Goal: Information Seeking & Learning: Check status

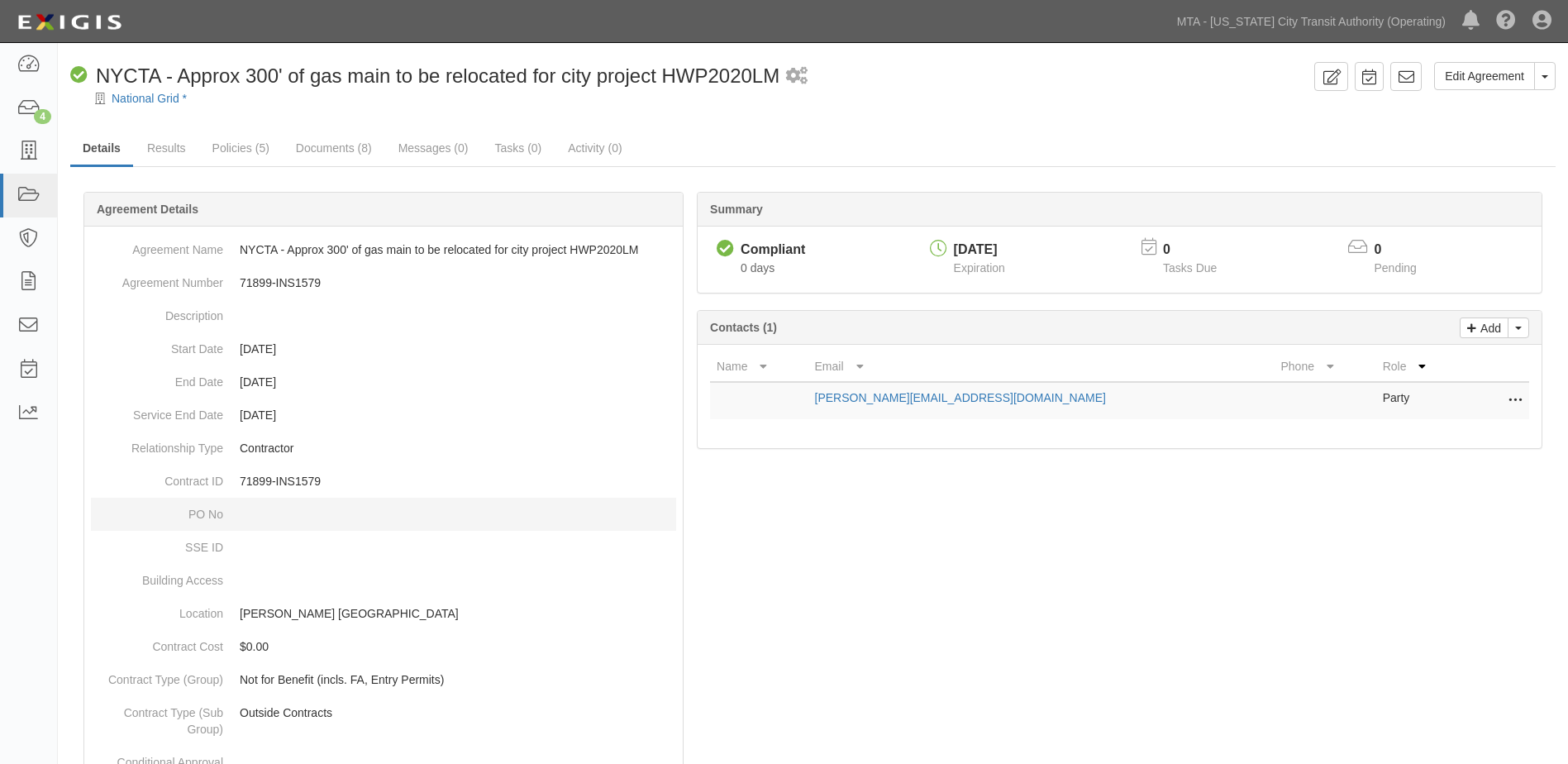
scroll to position [331, 0]
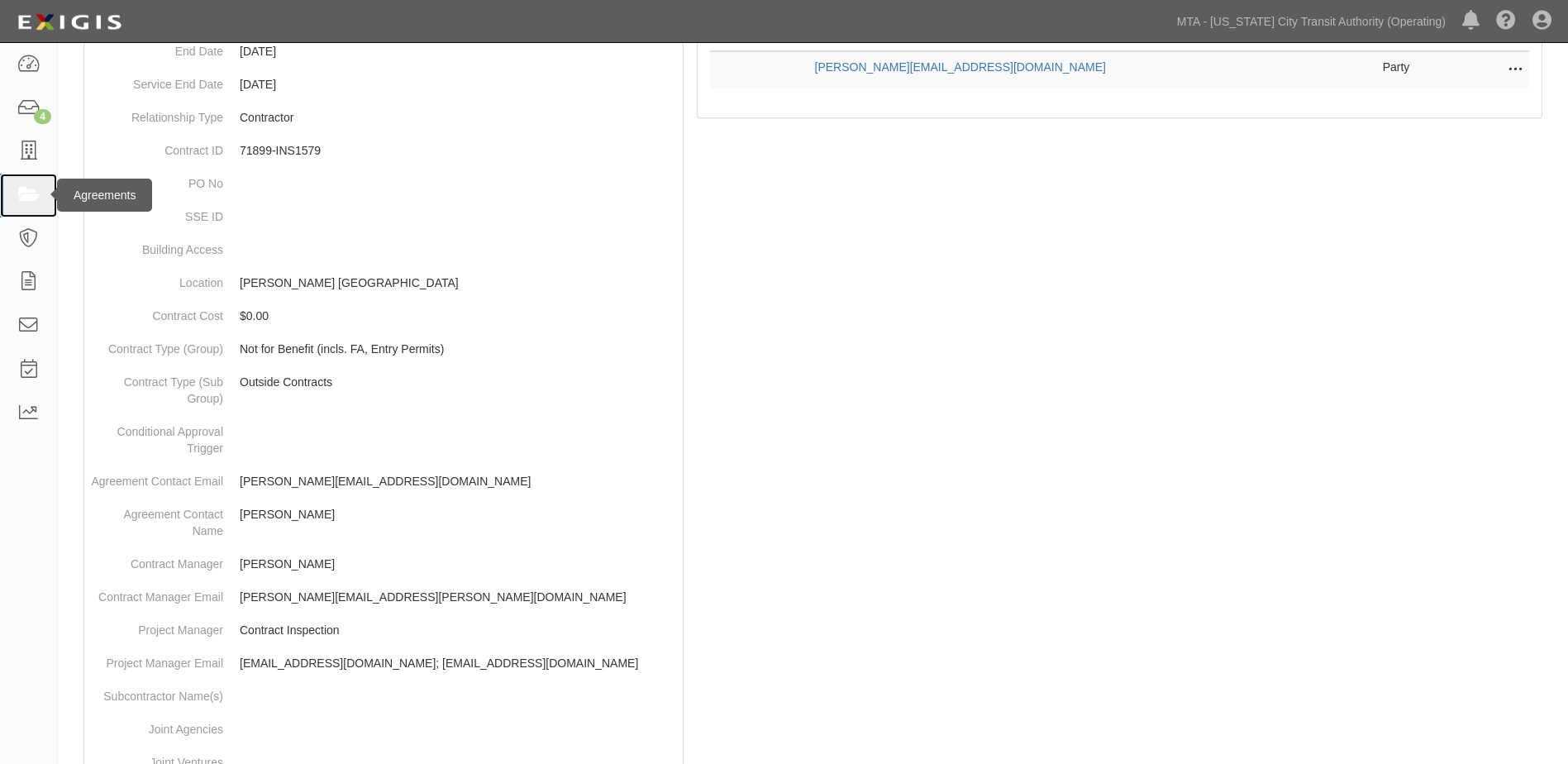
click at [26, 198] on icon at bounding box center [28, 195] width 23 height 19
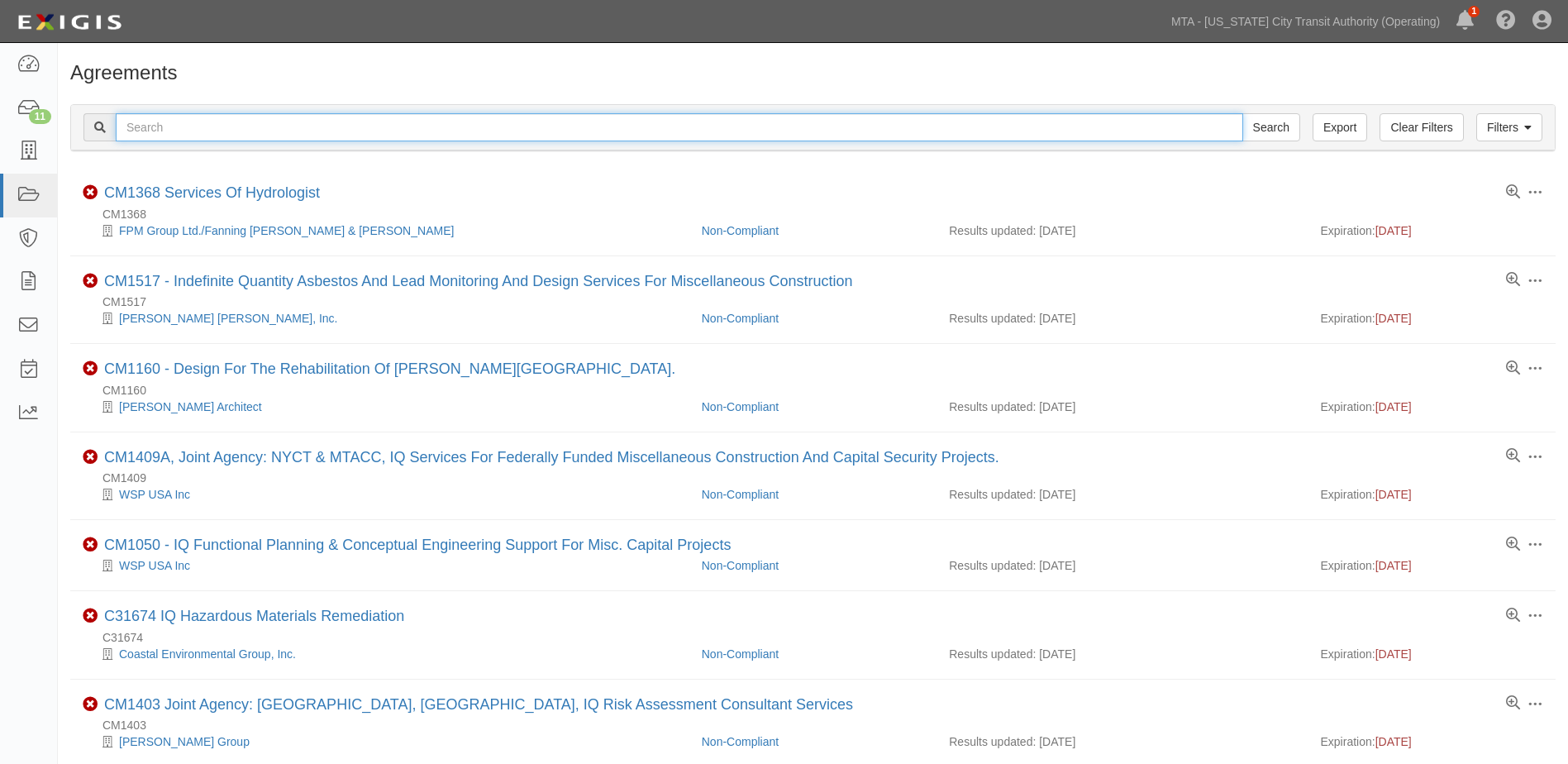
click at [290, 132] on input "text" at bounding box center [679, 127] width 1128 height 28
paste input "400 West 155th Street AKA 898 St Nicholas, Manhattan / 71781-INS1484"
type input "400 West 155th Street AKA 898 St Nicholas, Manhattan / 71781-INS1484"
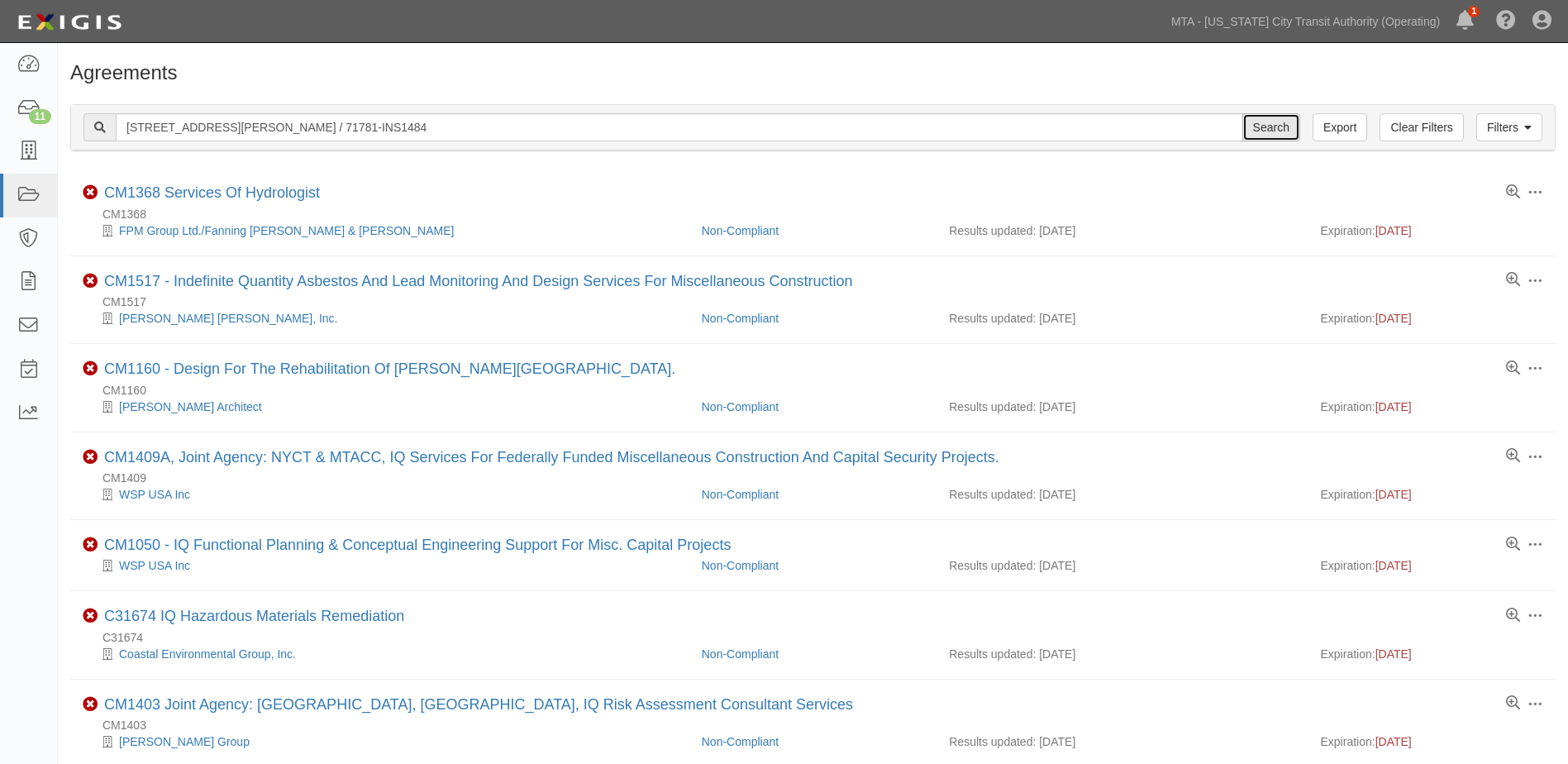
click at [1281, 136] on input "Search" at bounding box center [1271, 127] width 58 height 28
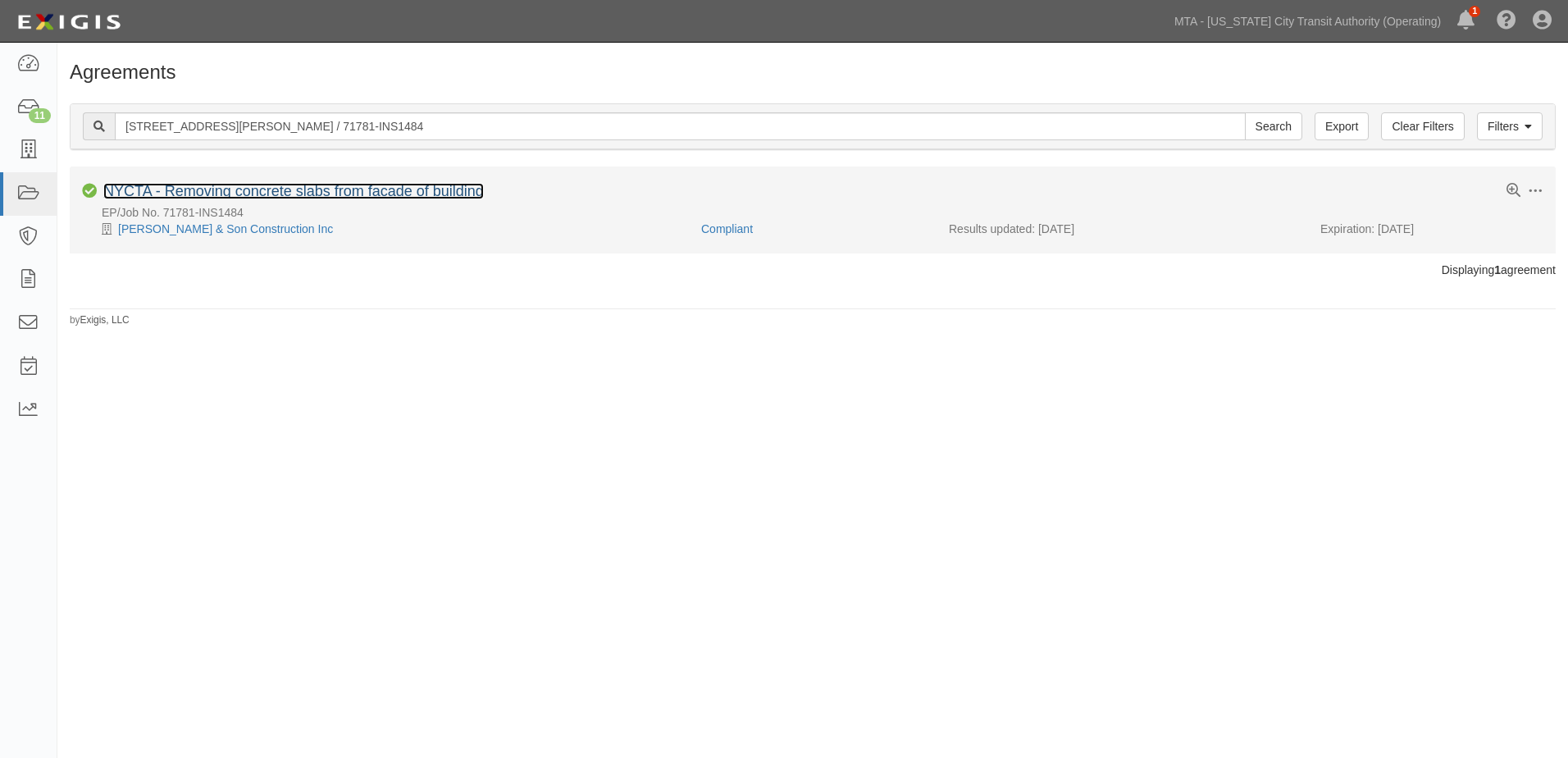
click at [262, 195] on link "NYCTA - Removing concrete slabs from facade of building" at bounding box center [293, 191] width 380 height 17
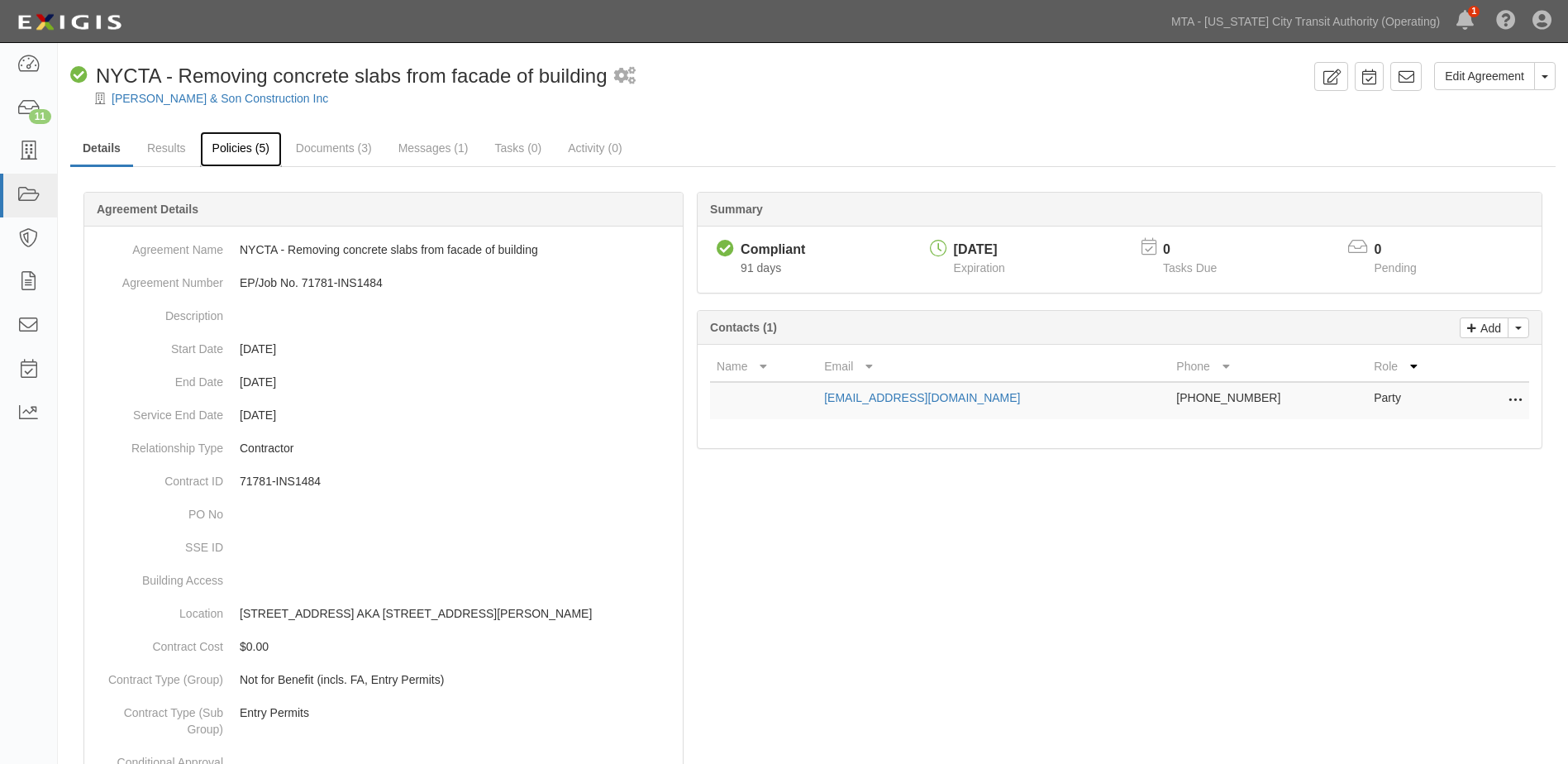
click at [233, 147] on link "Policies (5)" at bounding box center [241, 150] width 82 height 36
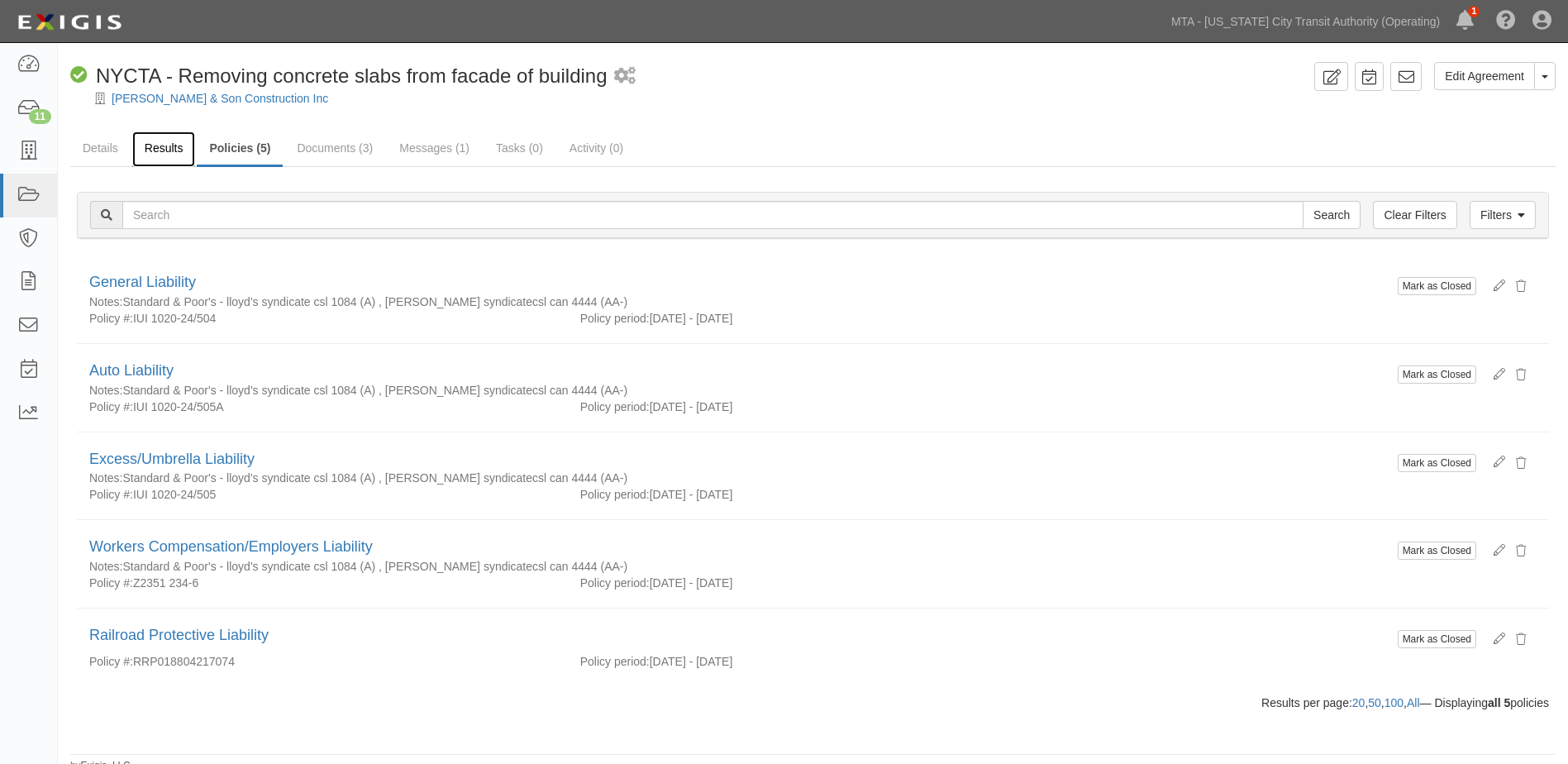
click at [180, 153] on link "Results" at bounding box center [164, 150] width 64 height 36
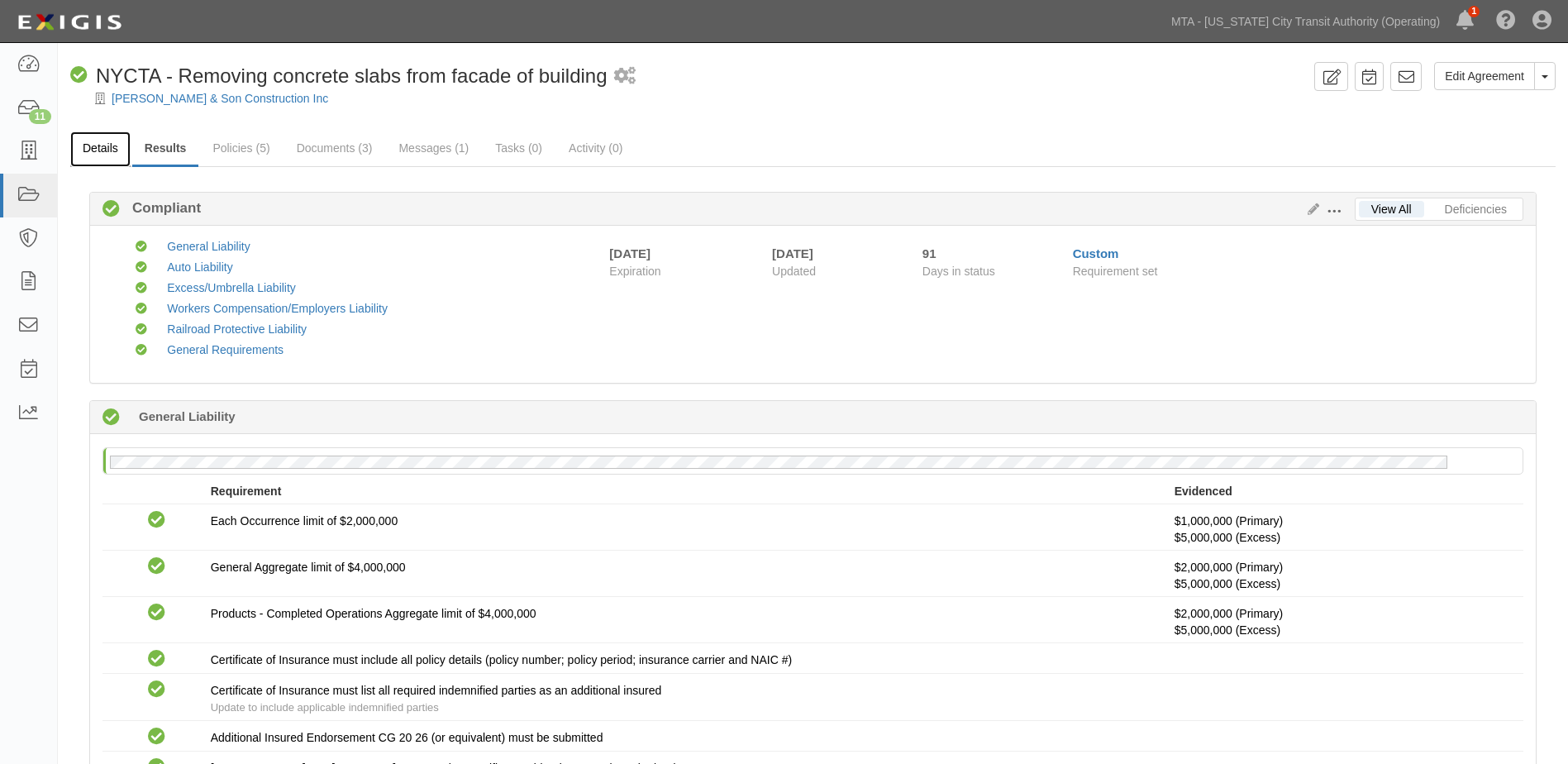
click at [99, 152] on link "Details" at bounding box center [100, 150] width 60 height 36
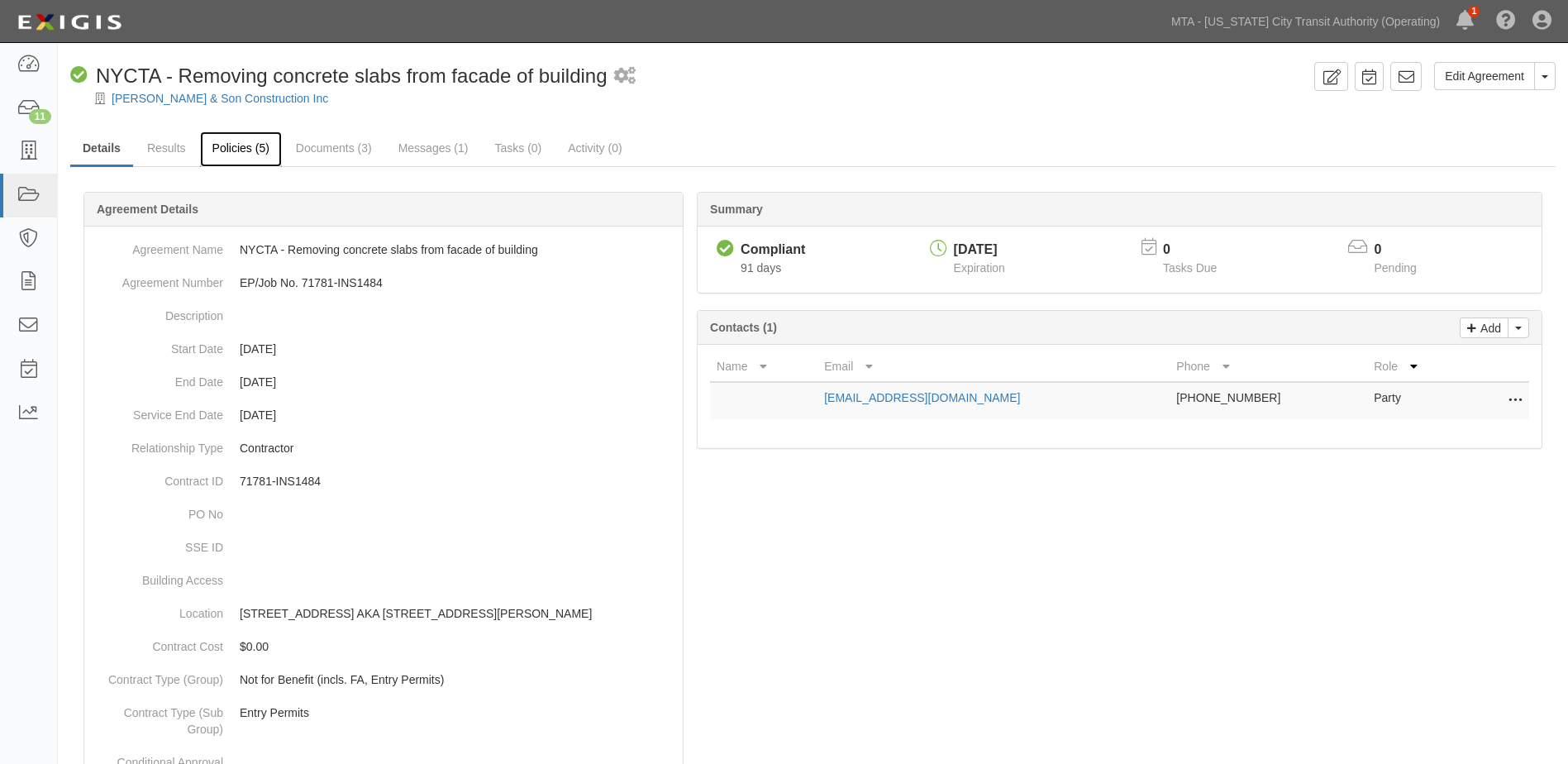
click at [237, 156] on link "Policies (5)" at bounding box center [241, 150] width 82 height 36
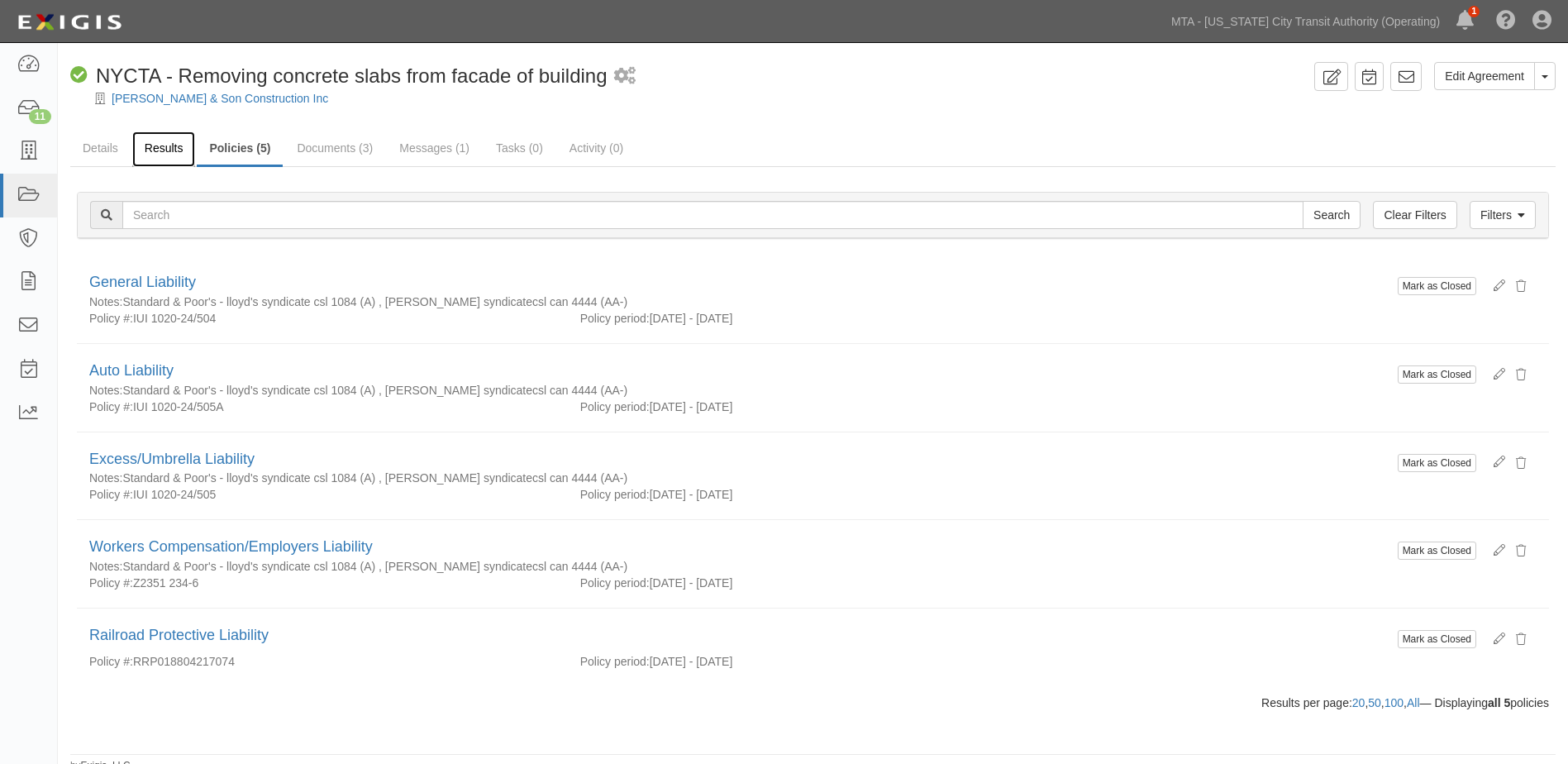
click at [162, 142] on link "Results" at bounding box center [164, 150] width 64 height 36
